Goal: Book appointment/travel/reservation

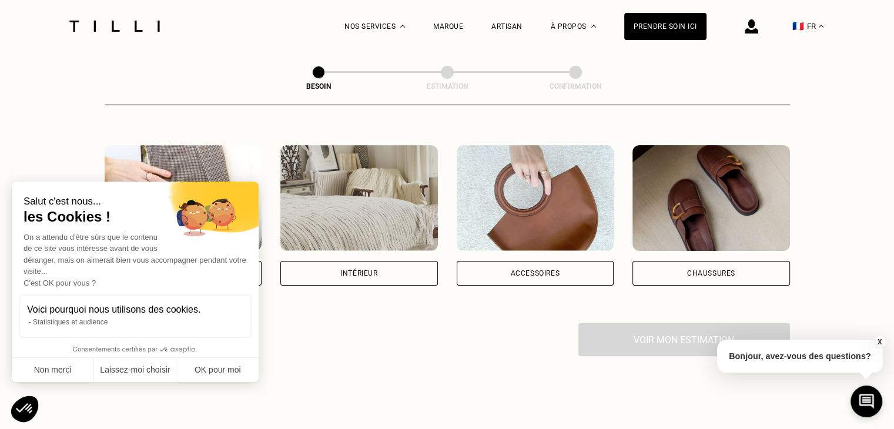
scroll to position [203, 0]
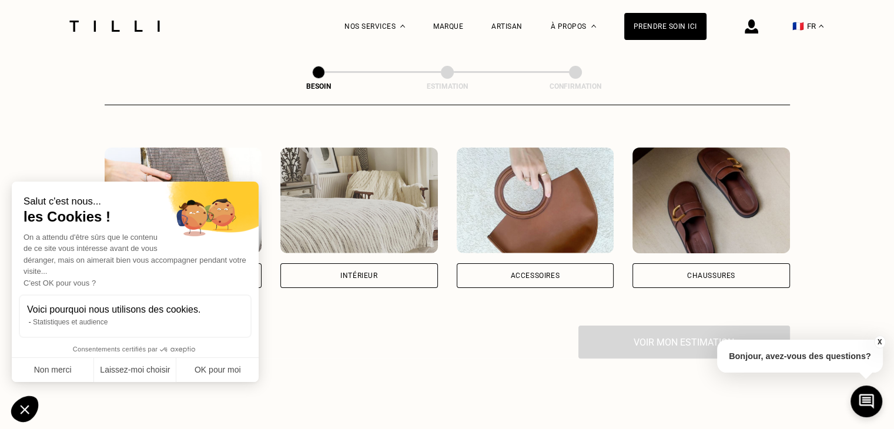
click at [350, 272] on div "Intérieur" at bounding box center [358, 275] width 37 height 7
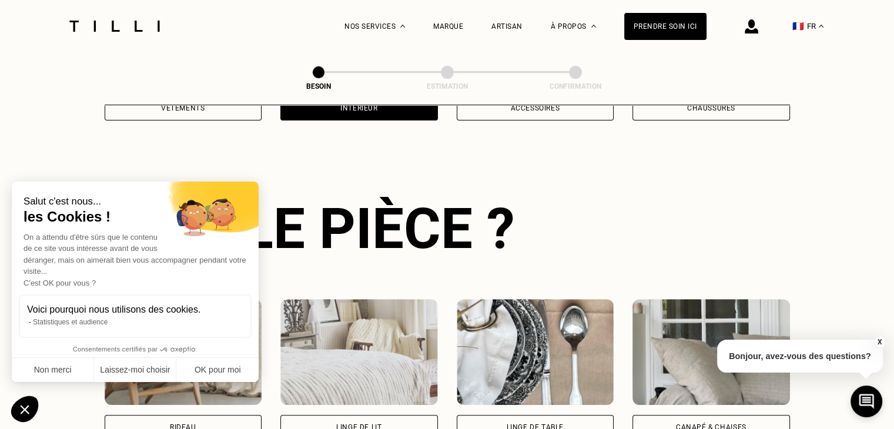
scroll to position [383, 0]
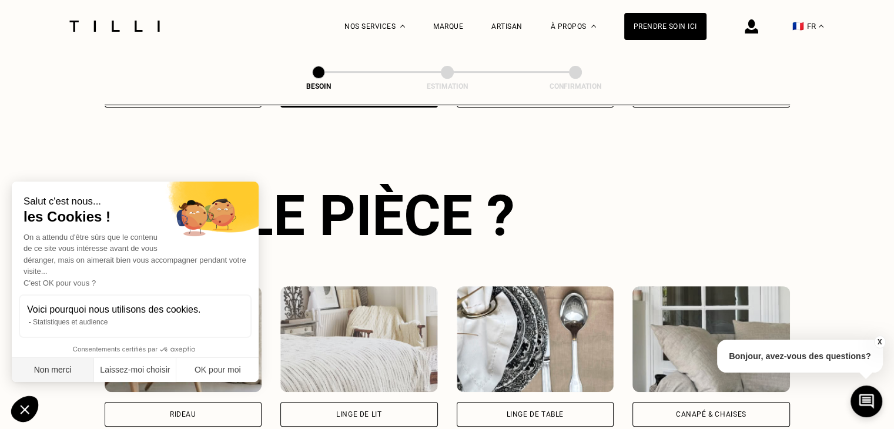
click at [41, 372] on button "Non merci" at bounding box center [53, 370] width 82 height 25
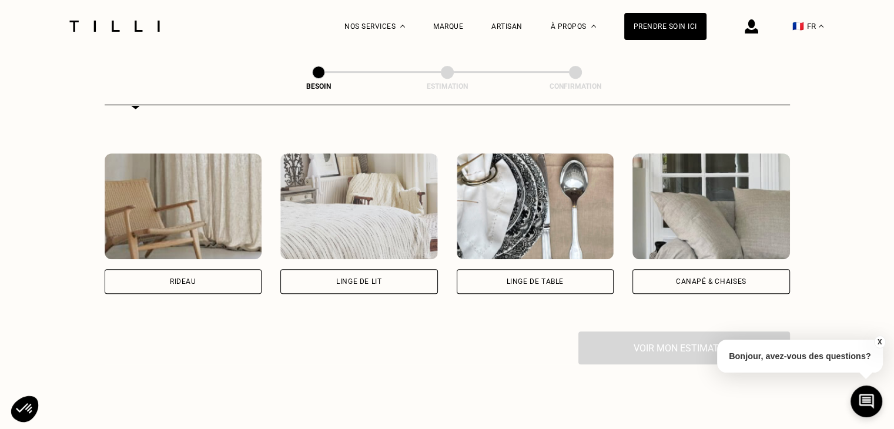
scroll to position [555, 0]
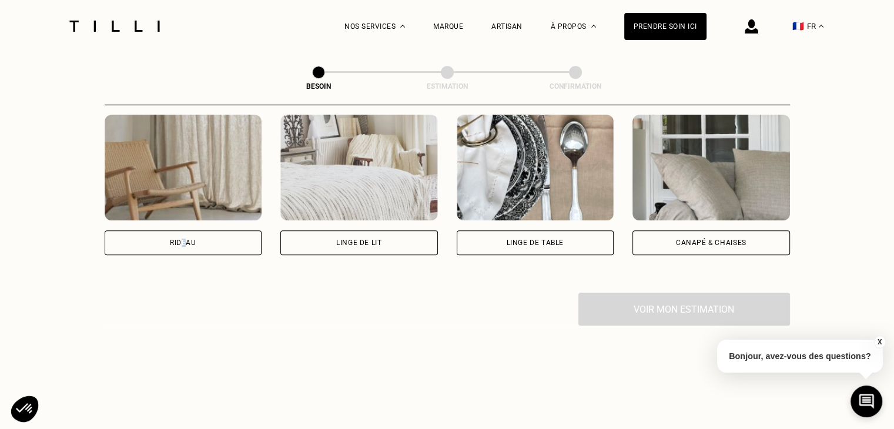
click at [184, 239] on div "Rideau" at bounding box center [183, 242] width 26 height 7
select select "FR"
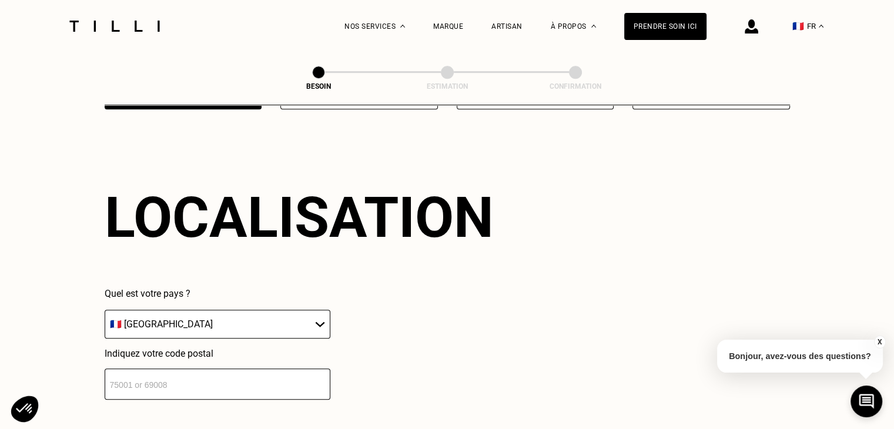
scroll to position [704, 0]
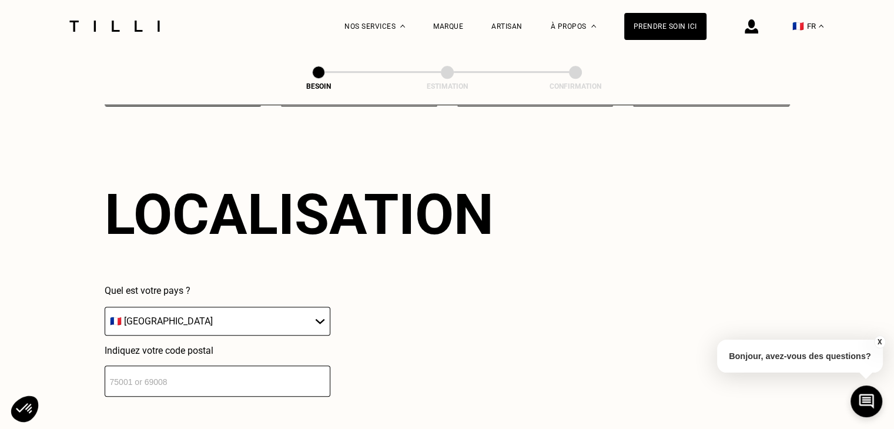
click at [169, 368] on input "number" at bounding box center [218, 381] width 226 height 31
type input "92600"
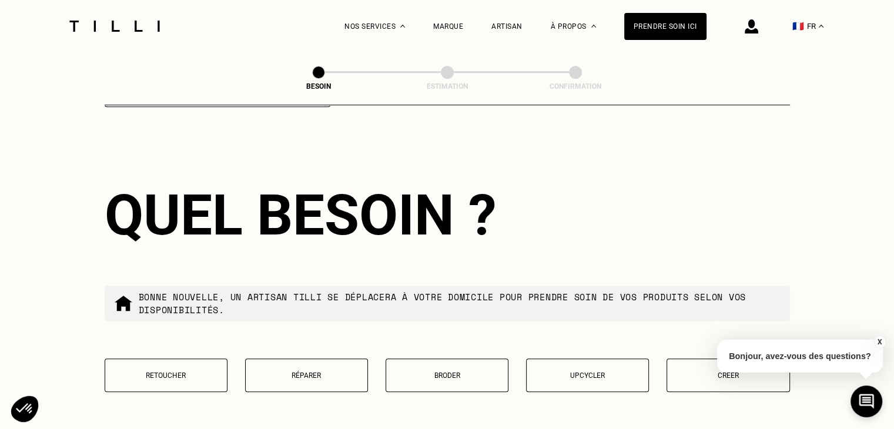
scroll to position [996, 0]
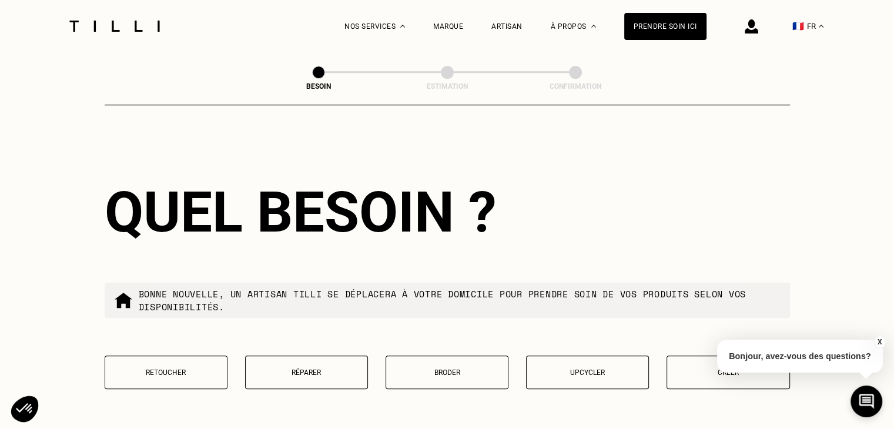
click at [206, 369] on p "Retoucher" at bounding box center [166, 373] width 110 height 8
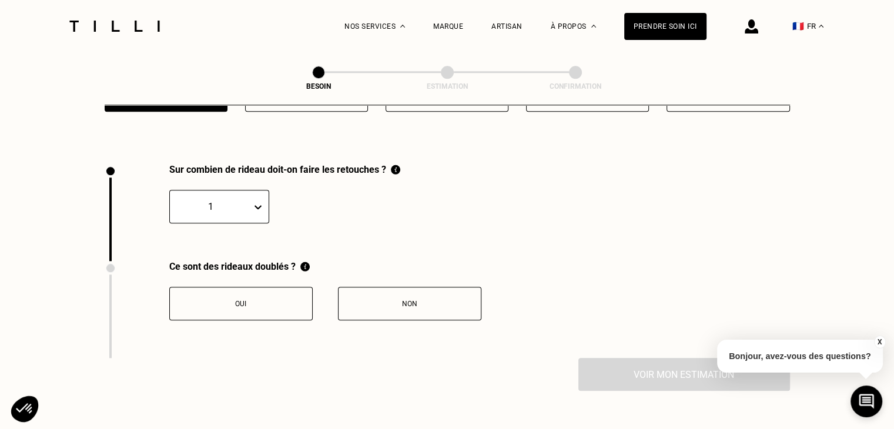
scroll to position [1298, 0]
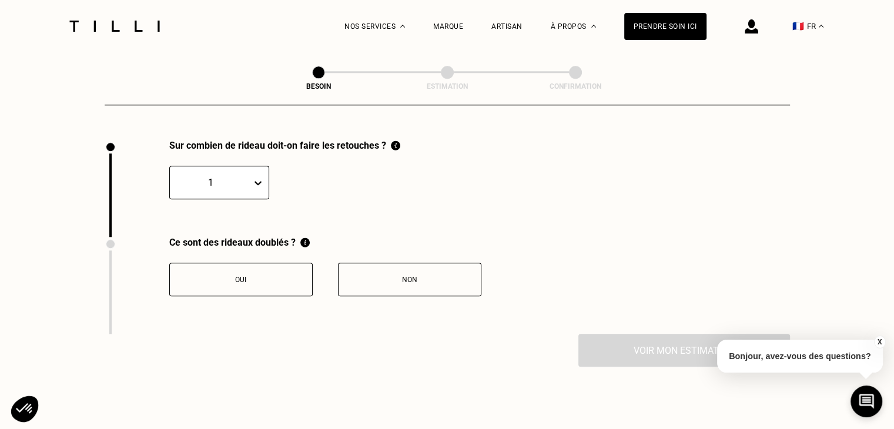
click at [257, 177] on icon at bounding box center [258, 183] width 12 height 12
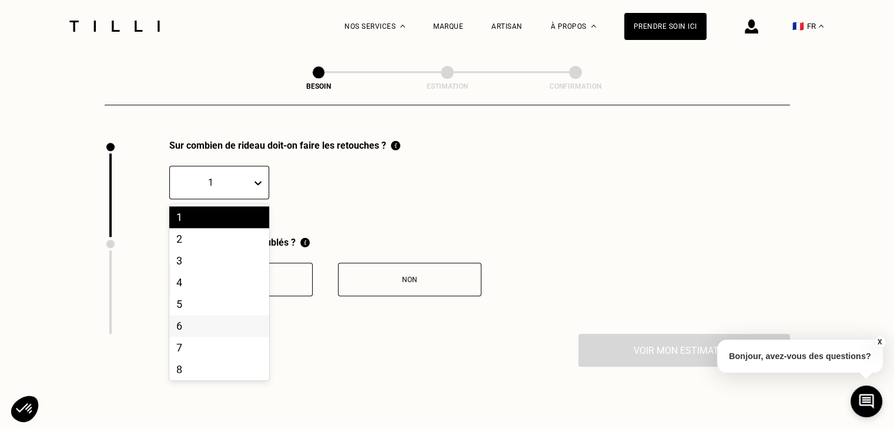
click at [188, 315] on div "6" at bounding box center [219, 326] width 100 height 22
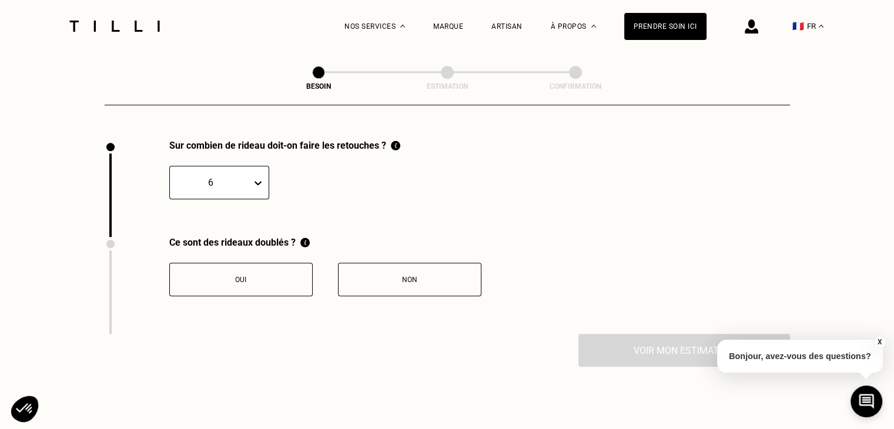
click at [247, 276] on div "Oui" at bounding box center [241, 280] width 130 height 8
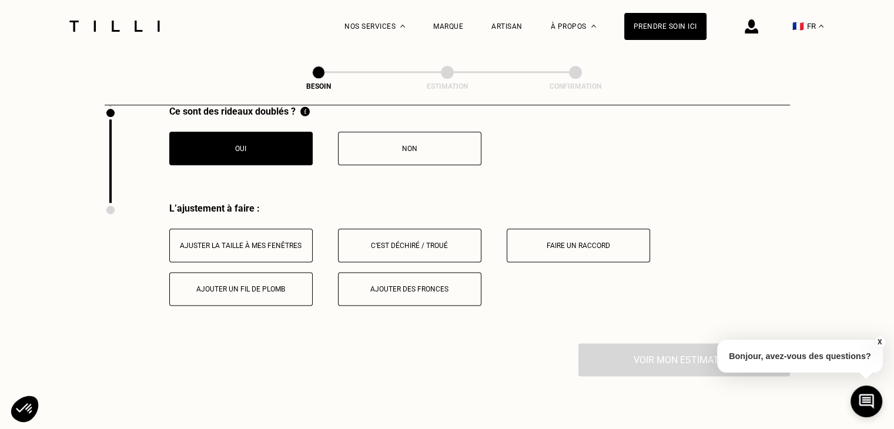
scroll to position [1492, 0]
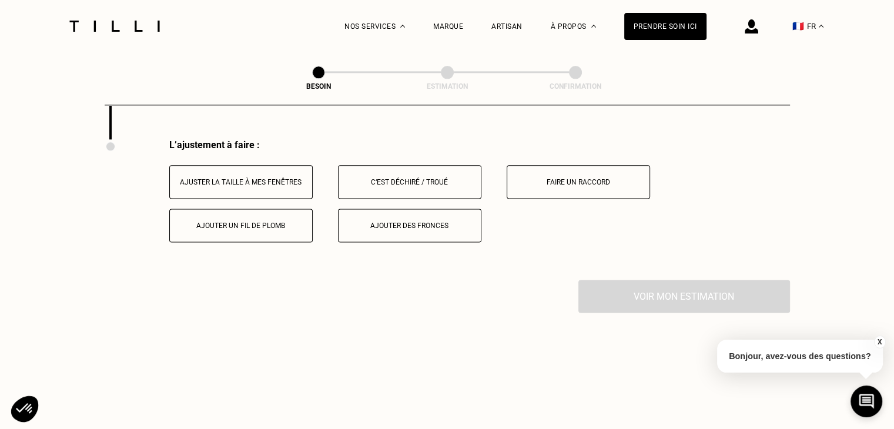
click at [276, 169] on button "Ajuster la taille à mes fenêtres" at bounding box center [240, 182] width 143 height 34
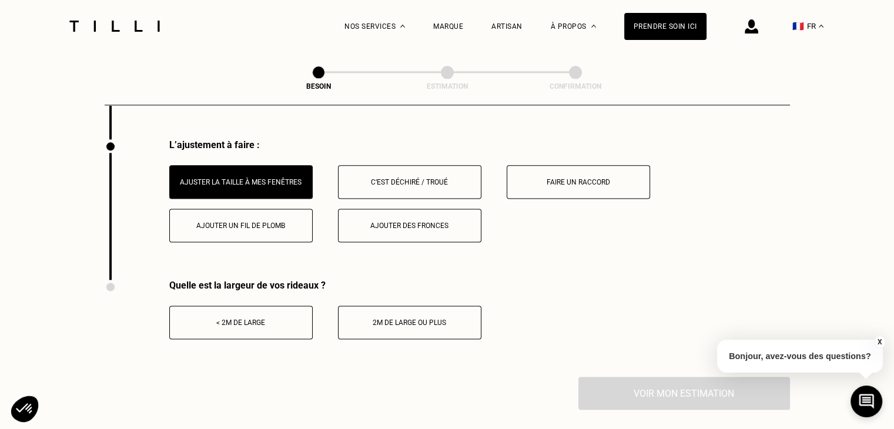
click at [252, 307] on button "< 2m de large" at bounding box center [240, 323] width 143 height 34
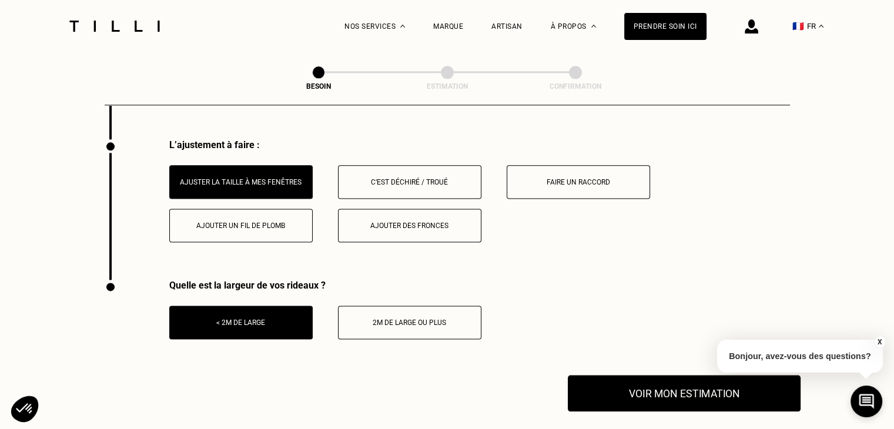
click at [677, 393] on button "Voir mon estimation" at bounding box center [684, 393] width 233 height 36
